Goal: Register for event/course

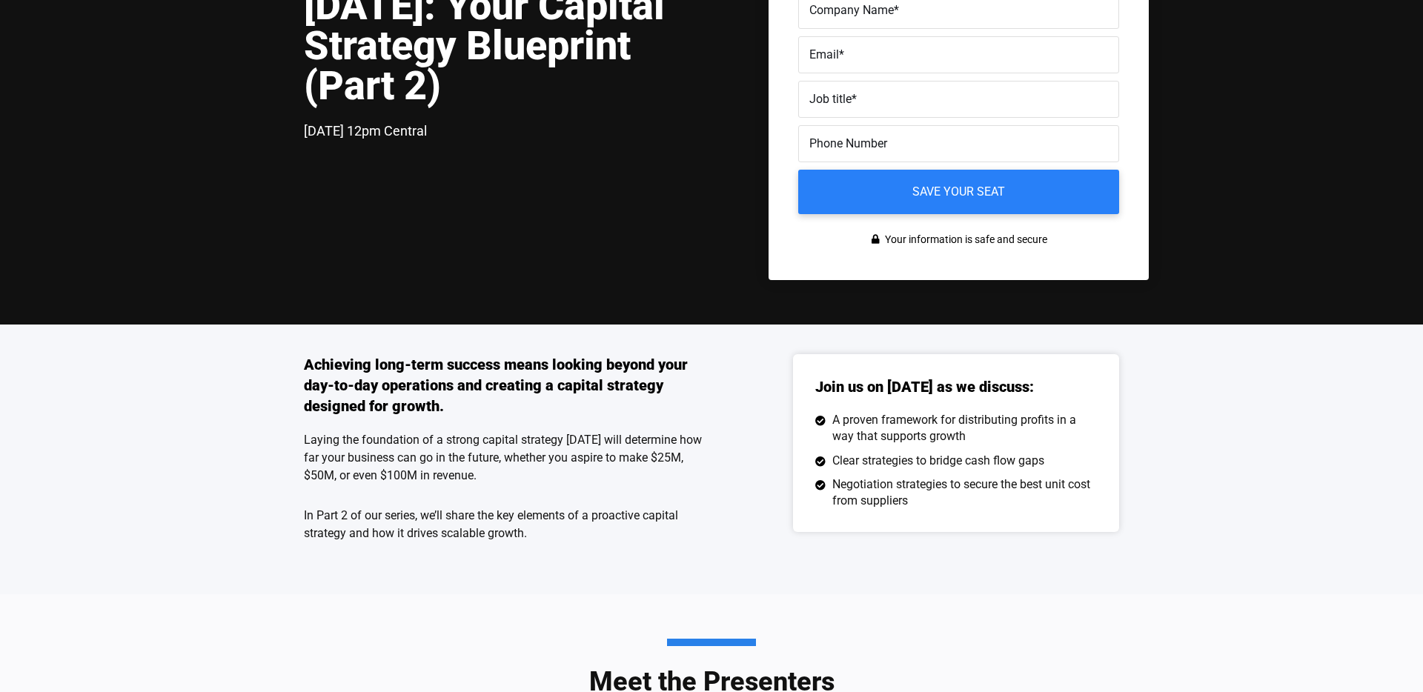
scroll to position [221, 0]
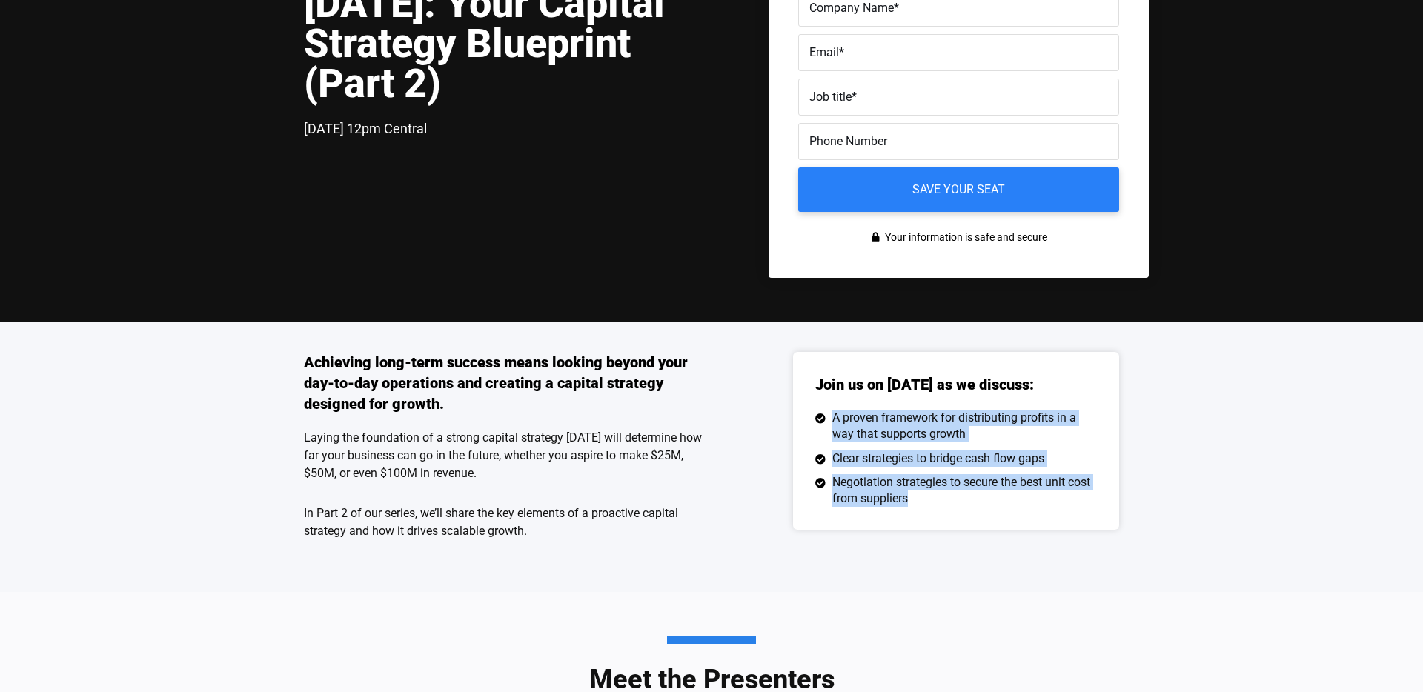
drag, startPoint x: 928, startPoint y: 508, endPoint x: 824, endPoint y: 426, distance: 132.5
click at [824, 426] on div "Join us on October 29 as we discuss: A proven framework for distributing profit…" at bounding box center [956, 441] width 326 height 178
copy ul "A proven framework for distributing profits in a way that supports growth Clear…"
